Goal: Task Accomplishment & Management: Complete application form

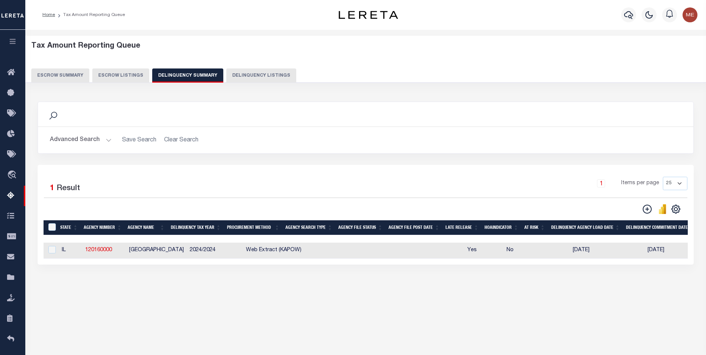
click at [98, 144] on button "Advanced Search" at bounding box center [81, 140] width 62 height 15
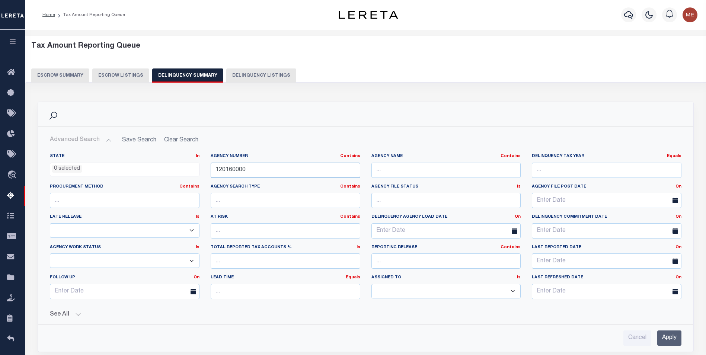
click at [318, 165] on input "120160000" at bounding box center [286, 170] width 150 height 15
click at [318, 167] on input "120160000" at bounding box center [286, 170] width 150 height 15
paste input "050390000"
click at [320, 169] on input "120160000050390000" at bounding box center [286, 170] width 150 height 15
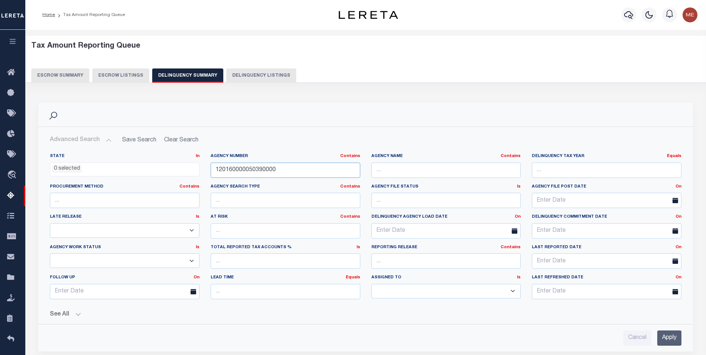
click at [320, 169] on input "120160000050390000" at bounding box center [286, 170] width 150 height 15
paste input "text"
type input "050390000"
click at [665, 333] on input "Apply" at bounding box center [669, 337] width 24 height 15
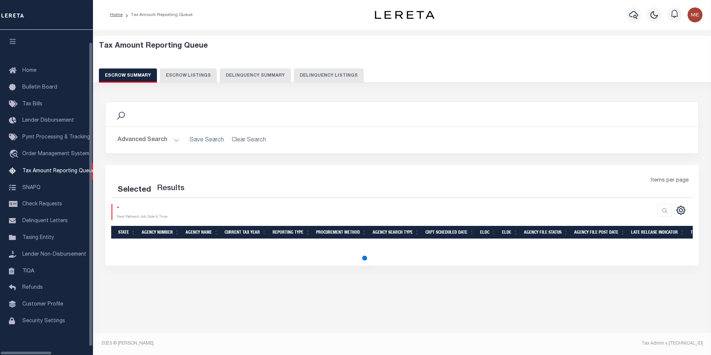
scroll to position [7, 0]
select select "100"
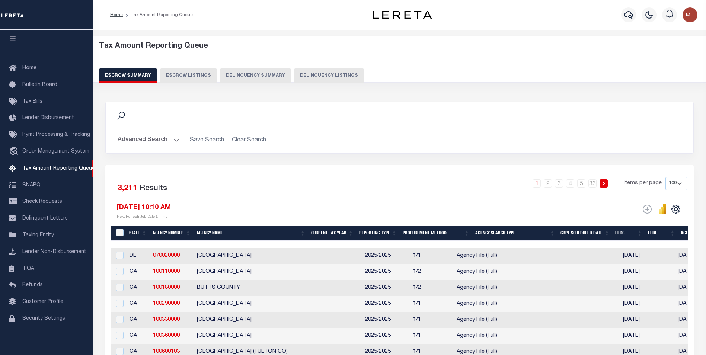
click at [273, 76] on button "Delinquency Summary" at bounding box center [255, 75] width 71 height 14
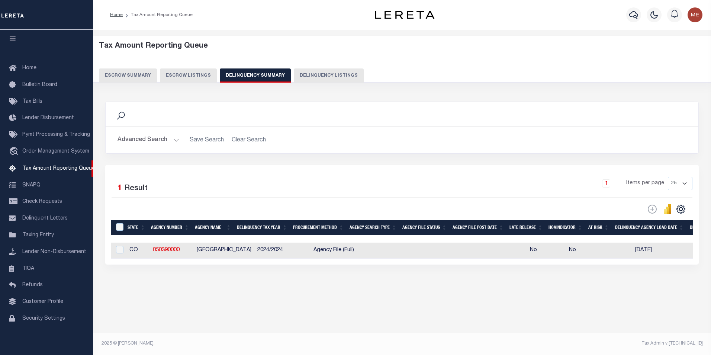
click at [179, 139] on h2 "Advanced Search Save Search Clear Search SummaryGridWrapper_dynamictable_____De…" at bounding box center [402, 140] width 581 height 15
click at [166, 139] on button "Advanced Search" at bounding box center [149, 140] width 62 height 15
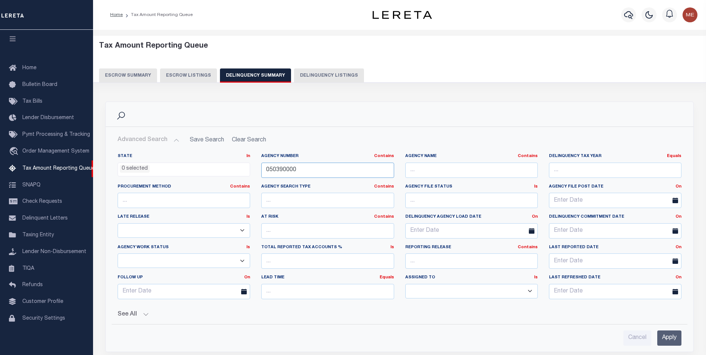
click at [325, 170] on input "050390000" at bounding box center [327, 170] width 132 height 15
click at [677, 340] on input "Apply" at bounding box center [669, 337] width 24 height 15
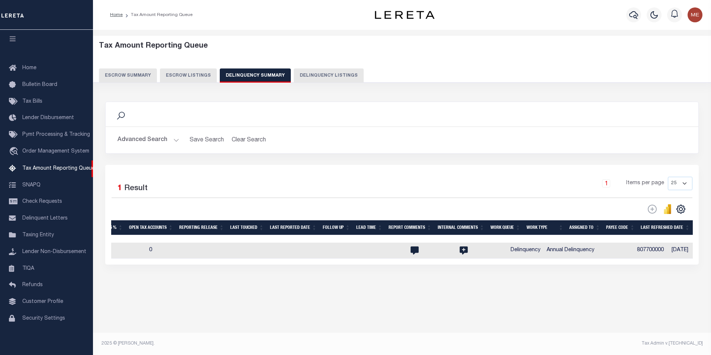
scroll to position [0, 0]
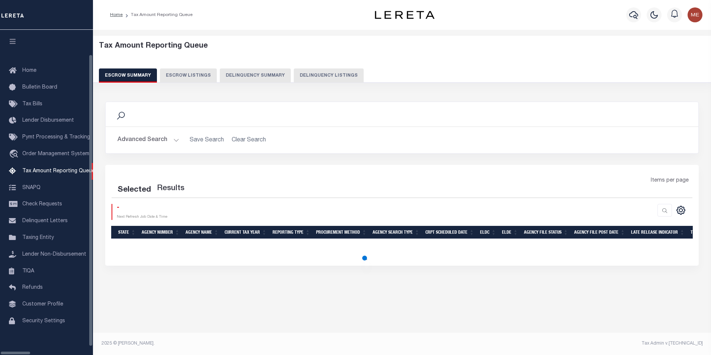
select select
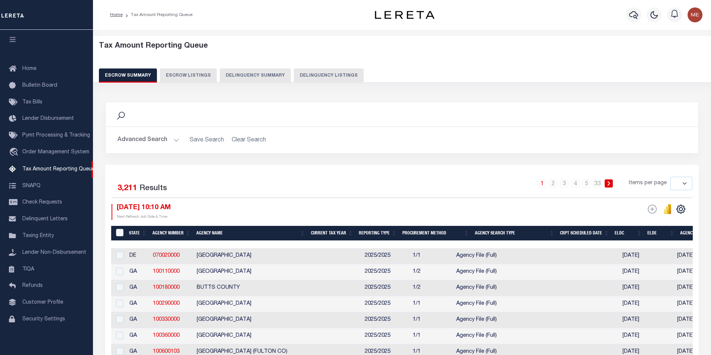
scroll to position [7, 0]
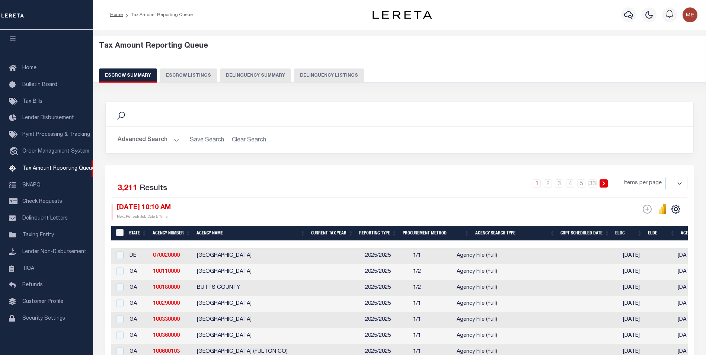
click at [260, 74] on button "Delinquency Summary" at bounding box center [255, 75] width 71 height 14
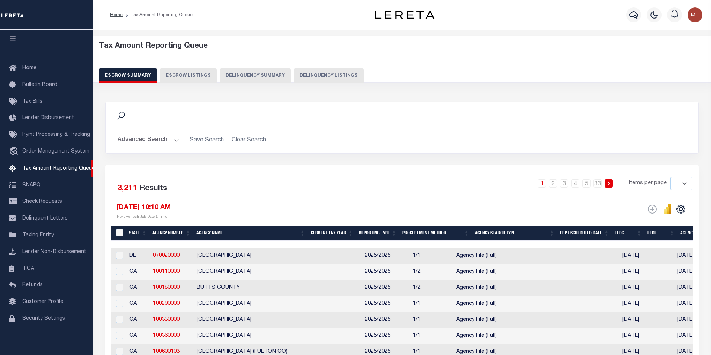
select select
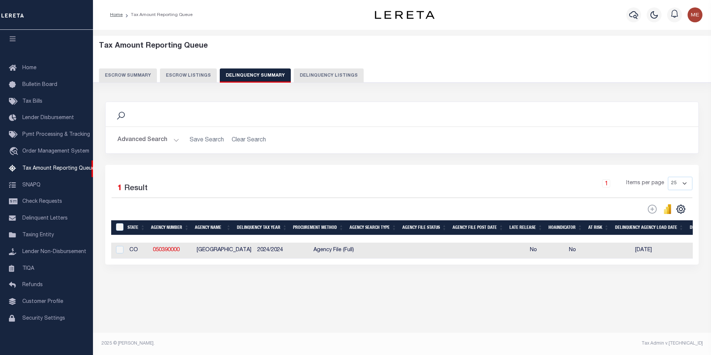
click at [174, 142] on button "Advanced Search" at bounding box center [149, 140] width 62 height 15
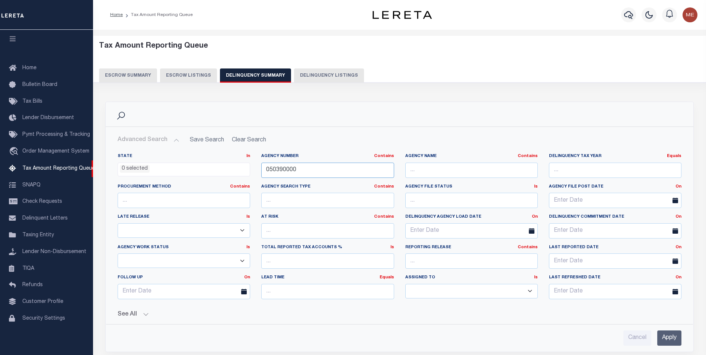
click at [320, 166] on input "050390000" at bounding box center [327, 170] width 132 height 15
paste input "310120101"
type input "310120101"
click at [669, 340] on input "Apply" at bounding box center [669, 337] width 24 height 15
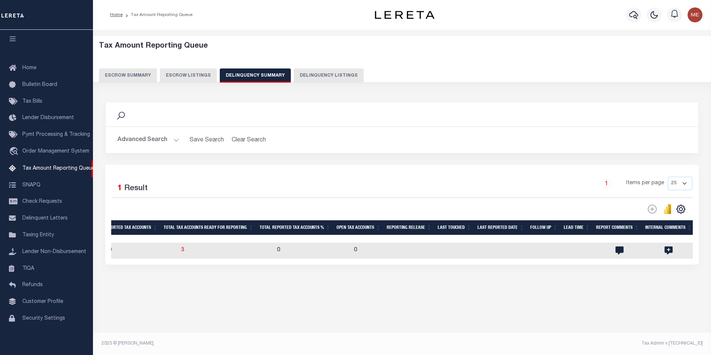
scroll to position [0, 744]
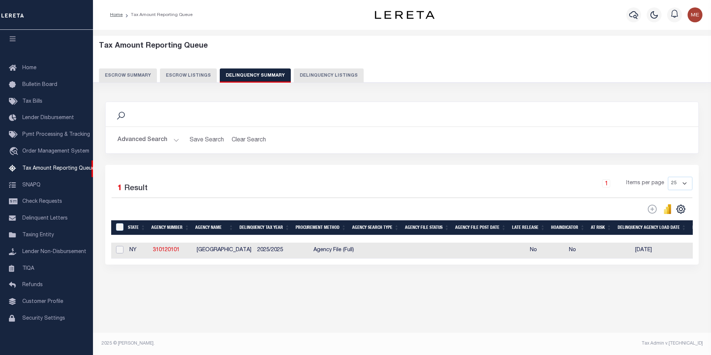
click at [119, 252] on input "checkbox" at bounding box center [119, 249] width 7 height 7
checkbox input "true"
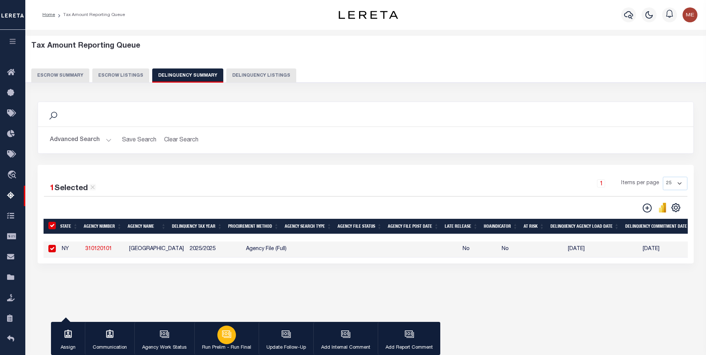
click at [234, 335] on div "button" at bounding box center [226, 335] width 19 height 19
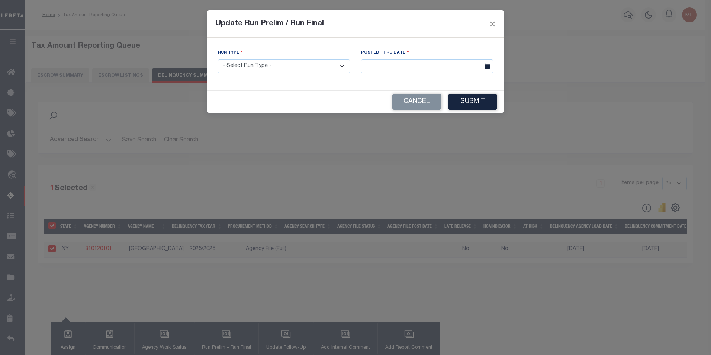
click at [260, 67] on select "- Select Run Type - Prelim Run Final Run" at bounding box center [284, 66] width 132 height 15
select select "P"
click at [218, 59] on select "- Select Run Type - Prelim Run Final Run" at bounding box center [284, 66] width 132 height 15
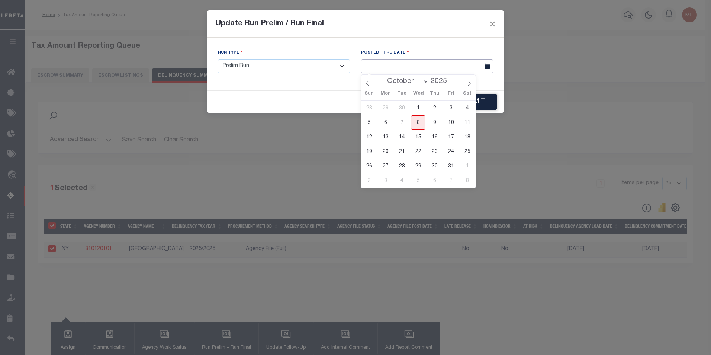
click at [380, 70] on input "text" at bounding box center [427, 66] width 132 height 15
click at [424, 127] on span "8" at bounding box center [418, 122] width 15 height 15
type input "[DATE]"
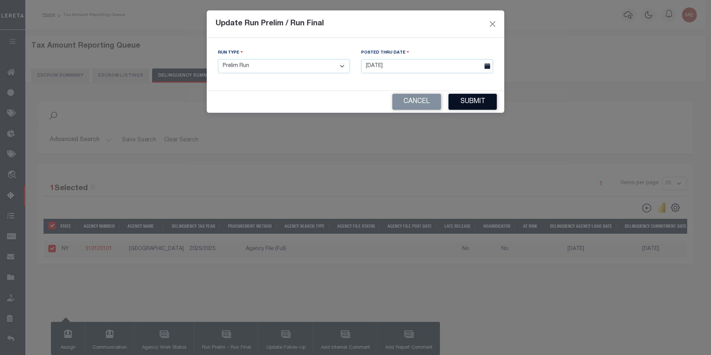
click at [476, 103] on button "Submit" at bounding box center [473, 102] width 48 height 16
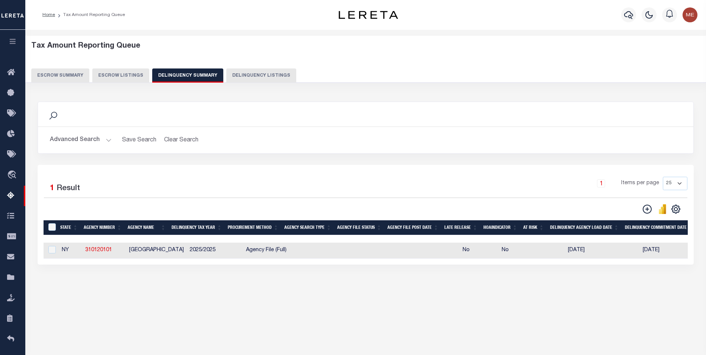
click at [47, 251] on div at bounding box center [51, 250] width 9 height 8
checkbox input "true"
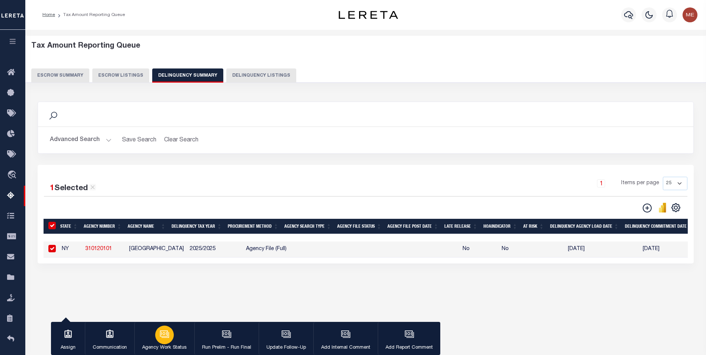
click at [173, 341] on button "Agency Work Status" at bounding box center [164, 338] width 60 height 33
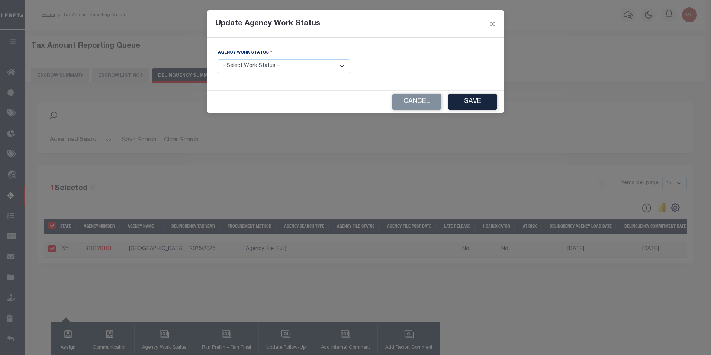
click at [269, 76] on div "Agency Work Status - Select Work Status - In Progress Pending Agency Follow-up …" at bounding box center [283, 64] width 143 height 31
click at [273, 67] on select "- Select Work Status - In Progress Pending Agency Follow-up Pending QC Ready fo…" at bounding box center [284, 66] width 132 height 15
select select "6"
click at [218, 59] on select "- Select Work Status - In Progress Pending Agency Follow-up Pending QC Ready fo…" at bounding box center [284, 66] width 132 height 15
click at [494, 104] on button "Save" at bounding box center [473, 102] width 48 height 16
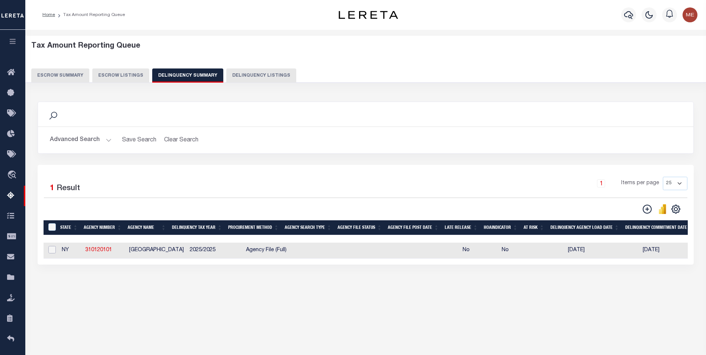
click at [55, 252] on input "checkbox" at bounding box center [51, 249] width 7 height 7
checkbox input "true"
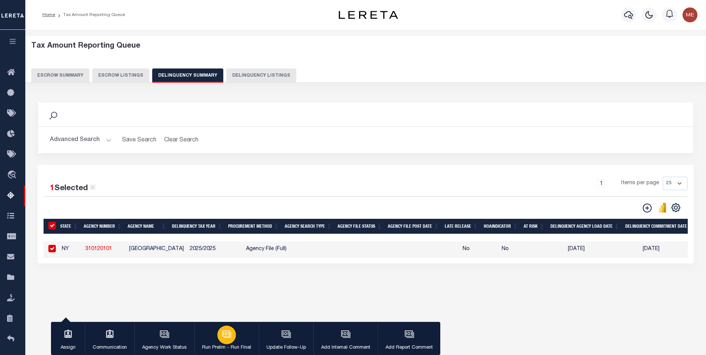
click at [237, 342] on button "Run Prelim - Run Final" at bounding box center [226, 338] width 64 height 33
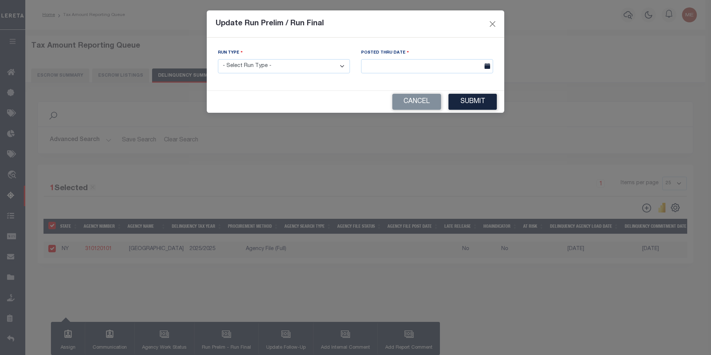
click at [282, 68] on select "- Select Run Type - Prelim Run Final Run" at bounding box center [284, 66] width 132 height 15
select select "F"
click at [218, 59] on select "- Select Run Type - Prelim Run Final Run" at bounding box center [284, 66] width 132 height 15
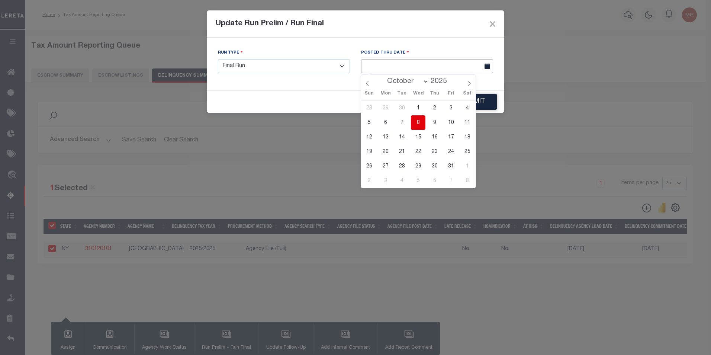
click at [429, 59] on input "text" at bounding box center [427, 66] width 132 height 15
click at [416, 122] on span "8" at bounding box center [418, 122] width 15 height 15
type input "[DATE]"
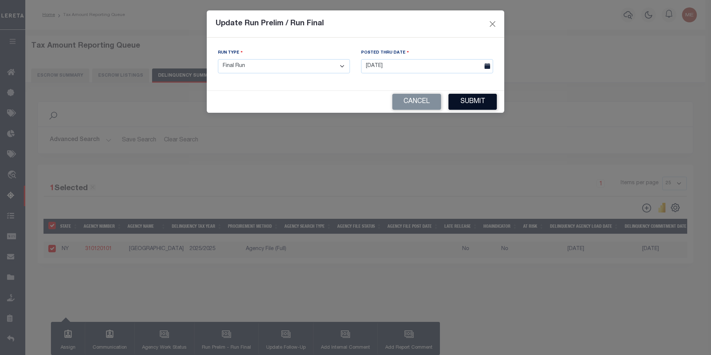
click at [490, 99] on button "Submit" at bounding box center [473, 102] width 48 height 16
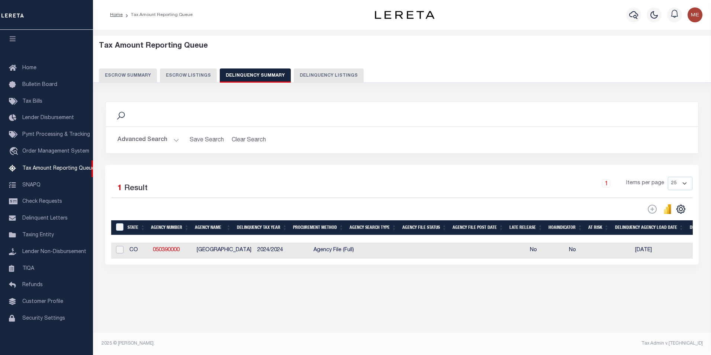
click at [118, 252] on input "checkbox" at bounding box center [119, 249] width 7 height 7
checkbox input "true"
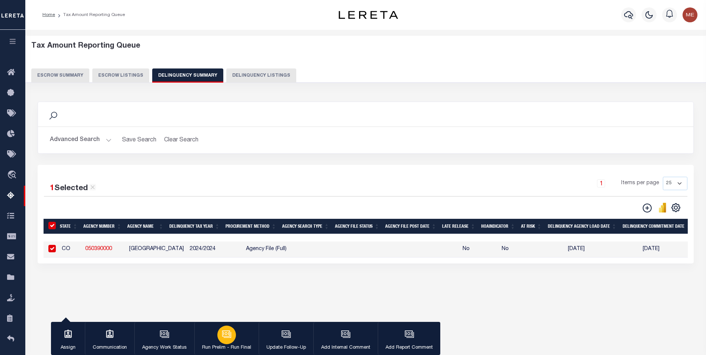
click at [232, 342] on div "button" at bounding box center [226, 335] width 19 height 19
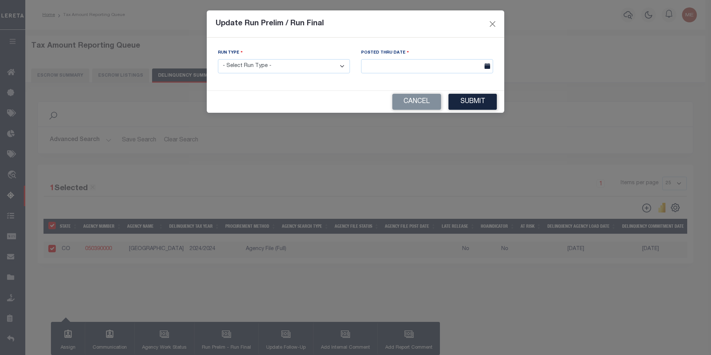
click at [266, 68] on select "- Select Run Type - Prelim Run Final Run" at bounding box center [284, 66] width 132 height 15
select select "P"
click at [218, 59] on select "- Select Run Type - Prelim Run Final Run" at bounding box center [284, 66] width 132 height 15
click at [415, 57] on div "Posted Thru Date" at bounding box center [427, 61] width 132 height 25
click at [415, 62] on input "text" at bounding box center [427, 66] width 132 height 15
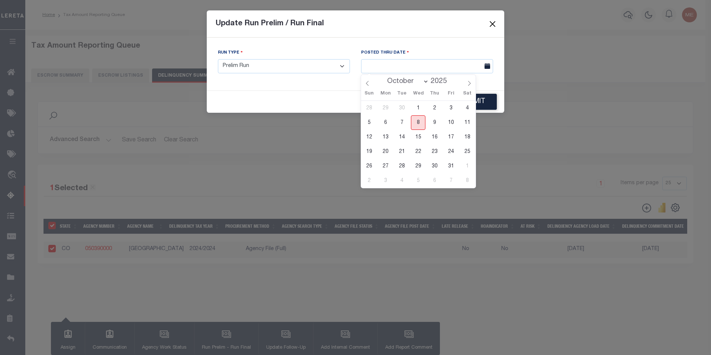
click at [419, 122] on span "8" at bounding box center [418, 122] width 15 height 15
type input "[DATE]"
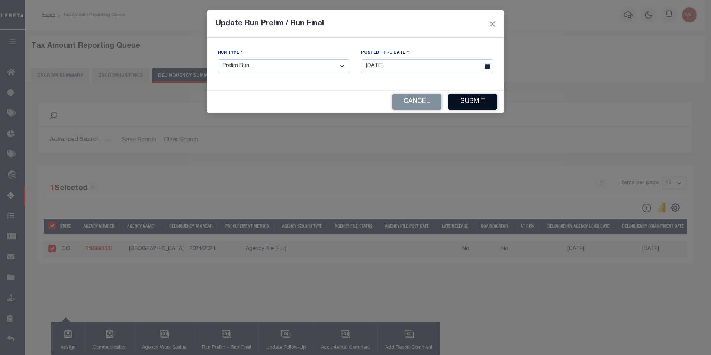
click at [482, 99] on button "Submit" at bounding box center [473, 102] width 48 height 16
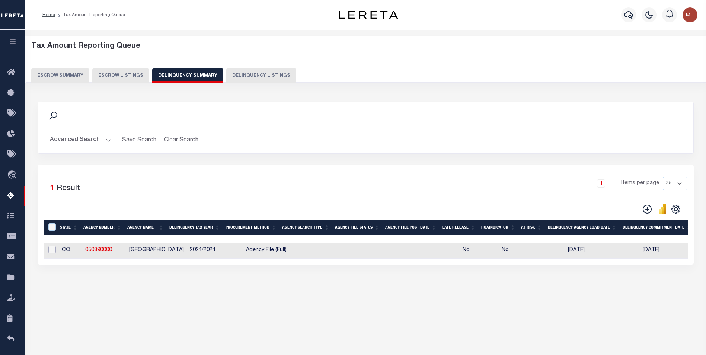
click at [51, 253] on input "checkbox" at bounding box center [51, 249] width 7 height 7
checkbox input "true"
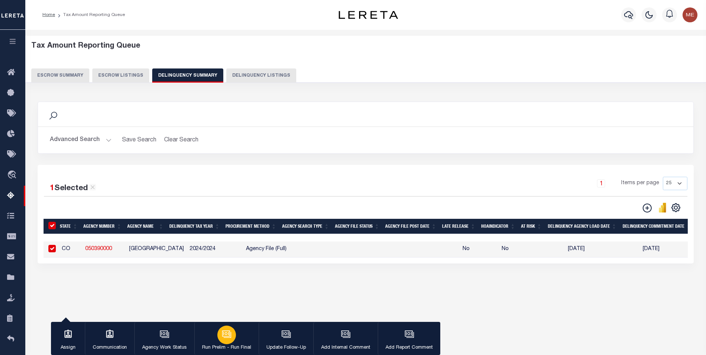
click at [227, 342] on div "button" at bounding box center [226, 335] width 19 height 19
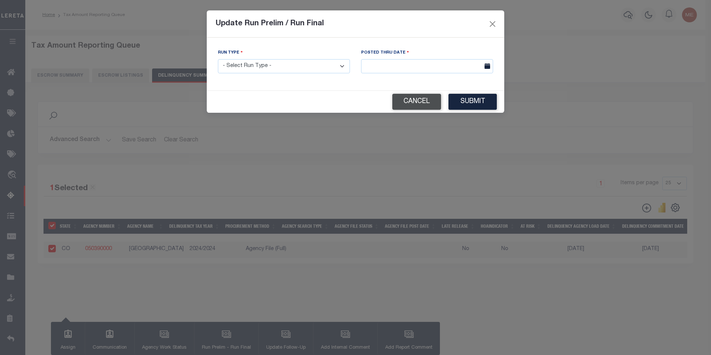
click at [407, 104] on button "Cancel" at bounding box center [417, 102] width 49 height 16
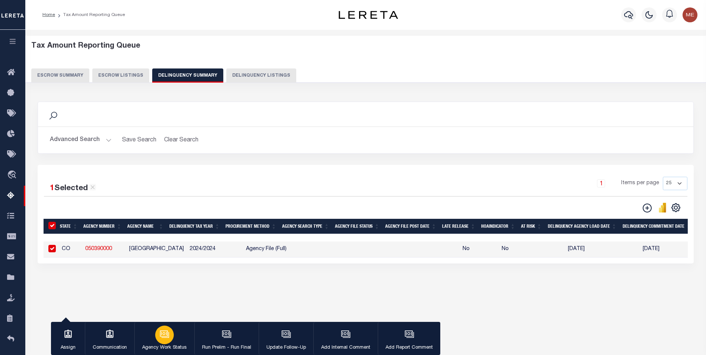
click at [170, 343] on button "Agency Work Status" at bounding box center [164, 338] width 60 height 33
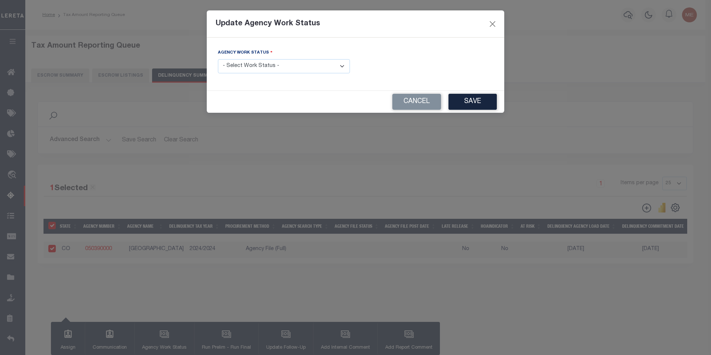
click at [263, 68] on select "- Select Work Status - In Progress Pending Agency Follow-up Pending QC Ready fo…" at bounding box center [284, 66] width 132 height 15
select select "6"
click at [218, 59] on select "- Select Work Status - In Progress Pending Agency Follow-up Pending QC Ready fo…" at bounding box center [284, 66] width 132 height 15
click at [479, 108] on button "Save" at bounding box center [473, 102] width 48 height 16
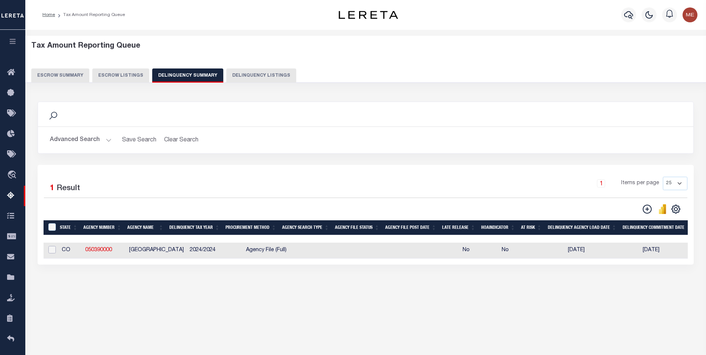
click at [54, 252] on input "checkbox" at bounding box center [51, 249] width 7 height 7
checkbox input "true"
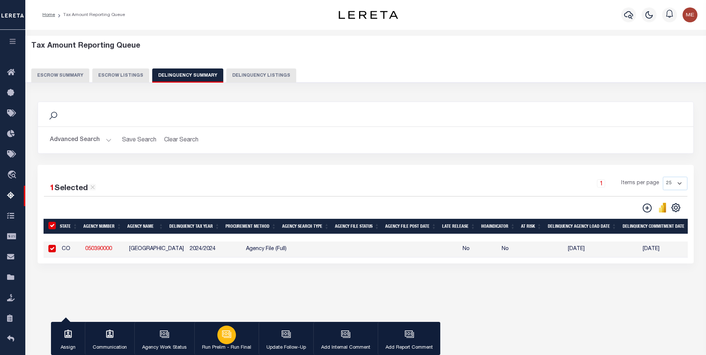
click at [240, 342] on button "Run Prelim - Run Final" at bounding box center [226, 338] width 64 height 33
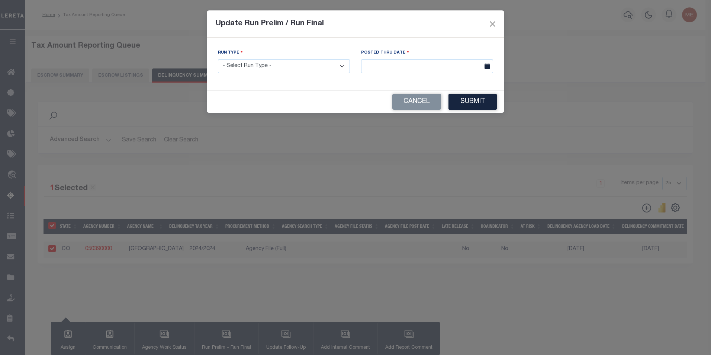
click at [257, 63] on select "- Select Run Type - Prelim Run Final Run" at bounding box center [284, 66] width 132 height 15
select select "F"
click at [218, 59] on select "- Select Run Type - Prelim Run Final Run" at bounding box center [284, 66] width 132 height 15
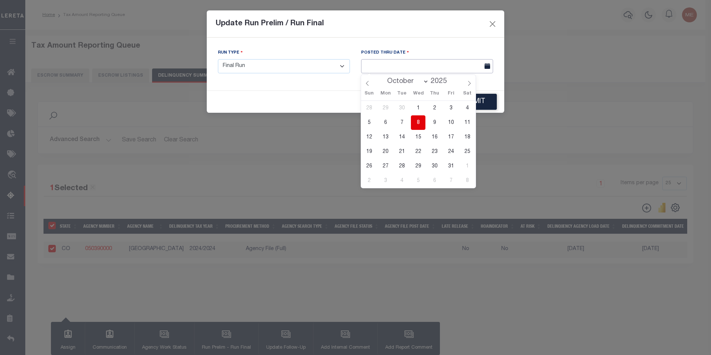
click at [436, 61] on input "text" at bounding box center [427, 66] width 132 height 15
click at [417, 122] on span "8" at bounding box center [418, 122] width 15 height 15
type input "[DATE]"
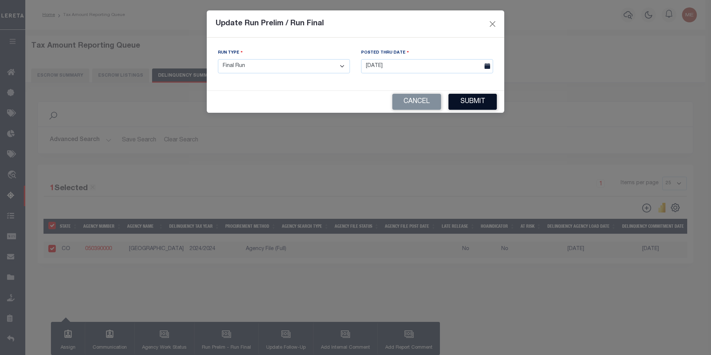
click at [467, 103] on button "Submit" at bounding box center [473, 102] width 48 height 16
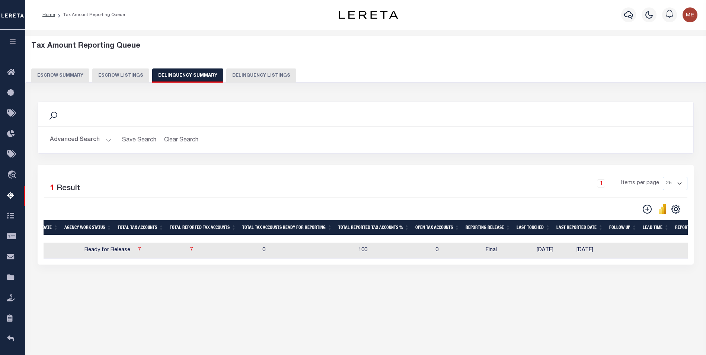
scroll to position [0, 409]
